Goal: Task Accomplishment & Management: Manage account settings

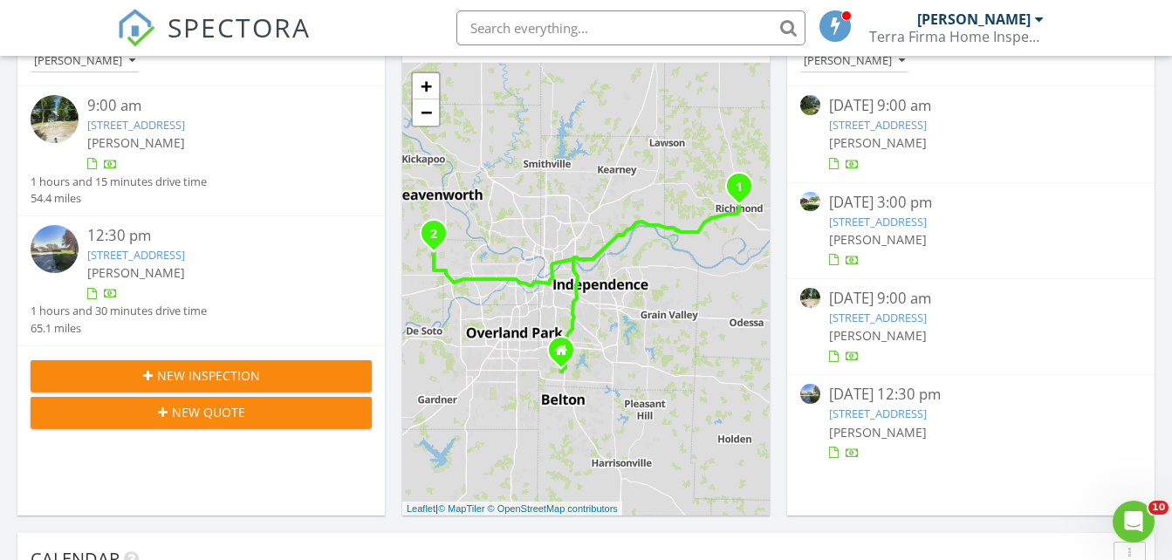
scroll to position [237, 0]
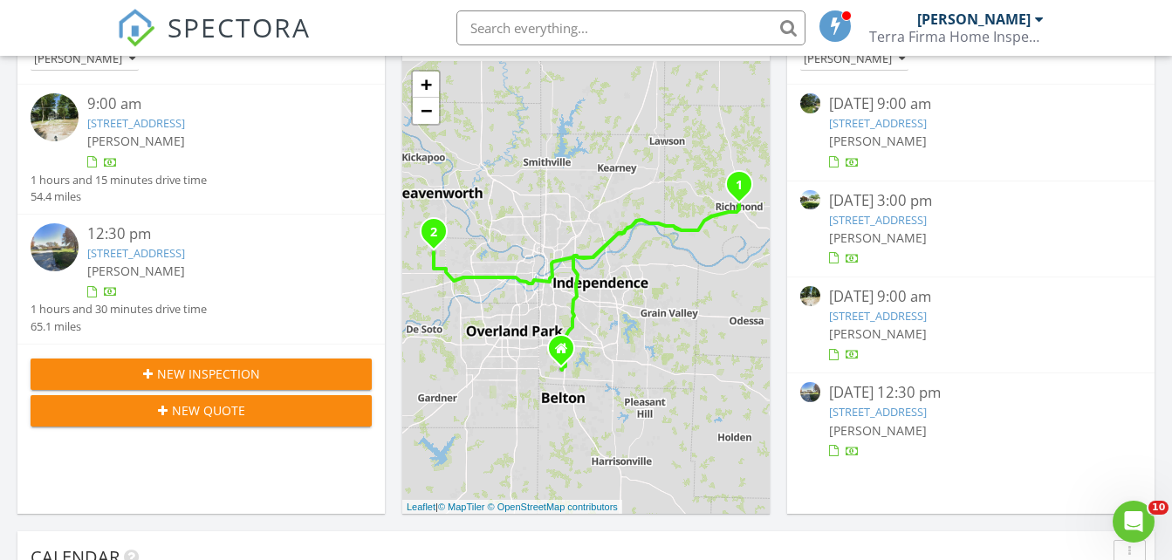
click at [857, 223] on link "8144 Rosewood Dr, Prairie Village, KS 66208" at bounding box center [878, 220] width 98 height 16
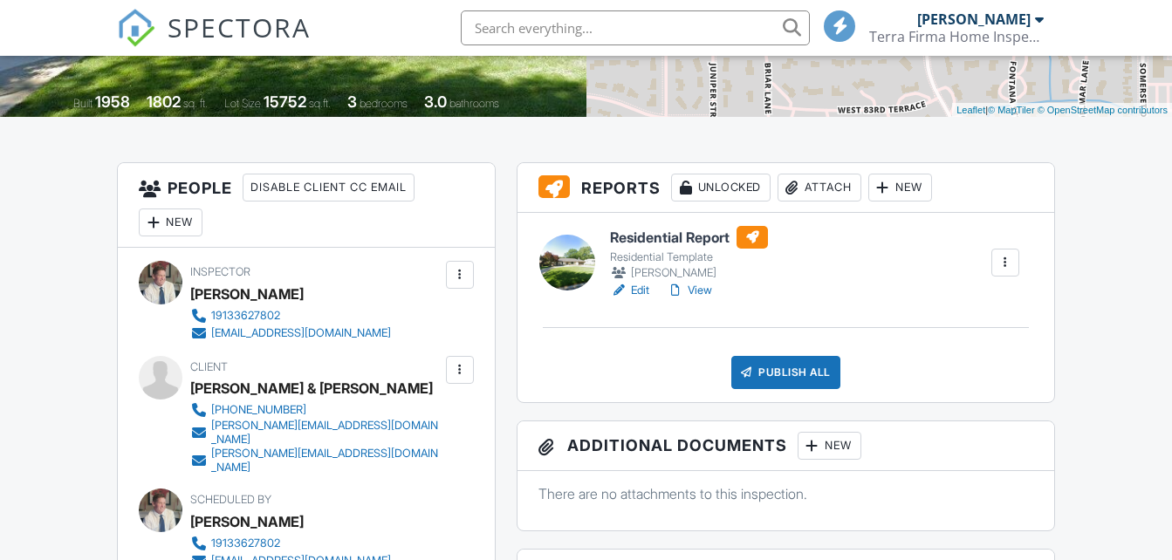
click at [646, 293] on link "Edit" at bounding box center [629, 290] width 39 height 17
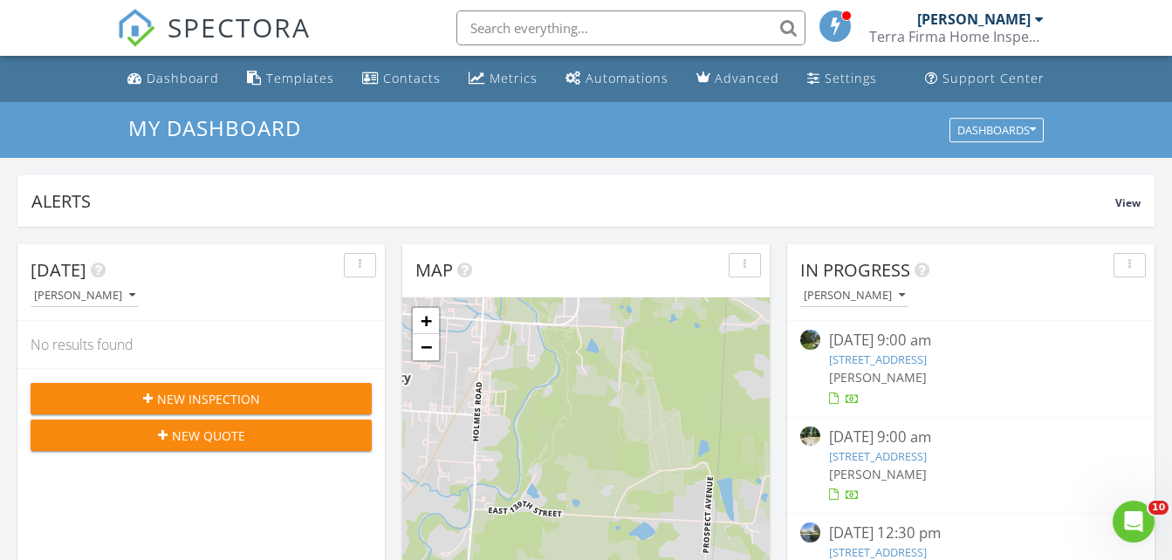
click at [896, 358] on link "118 N. Pine St , Gardner, KS 66030" at bounding box center [878, 360] width 98 height 16
